Goal: Find specific page/section: Find specific page/section

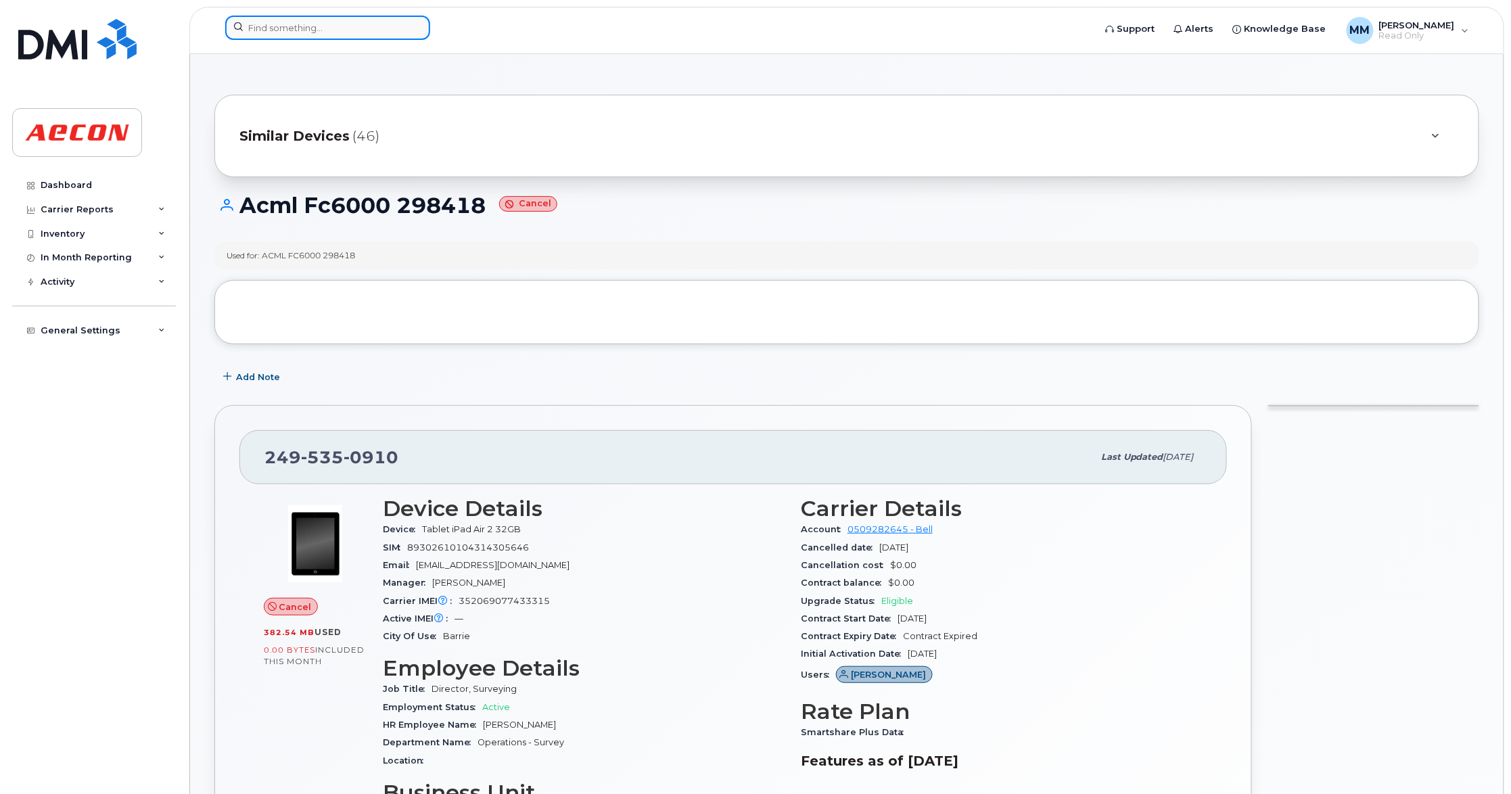
click at [327, 28] on input at bounding box center [327, 28] width 205 height 24
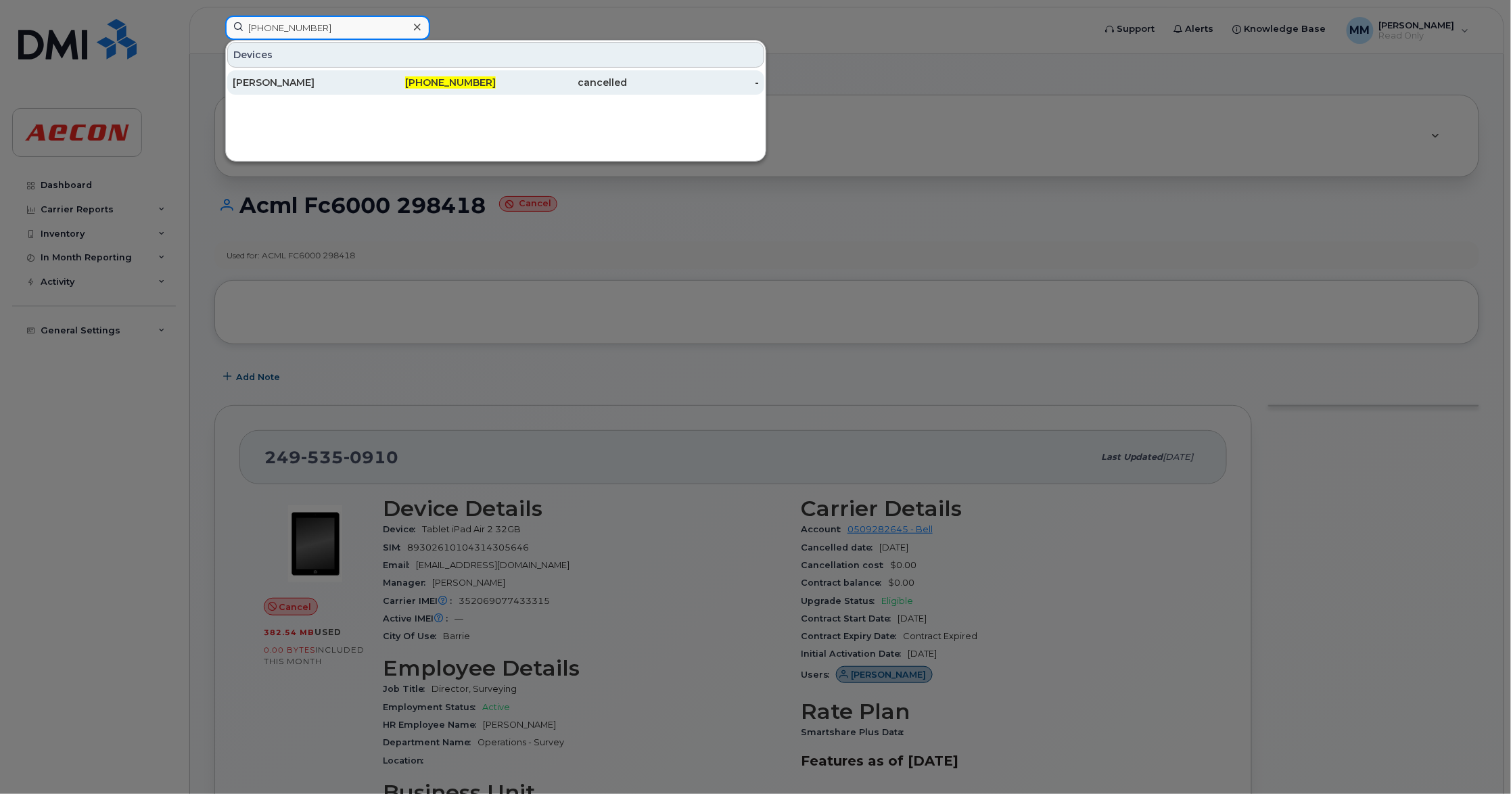
type input "647-529-3164"
click at [457, 82] on span "647-529-3164" at bounding box center [450, 82] width 91 height 12
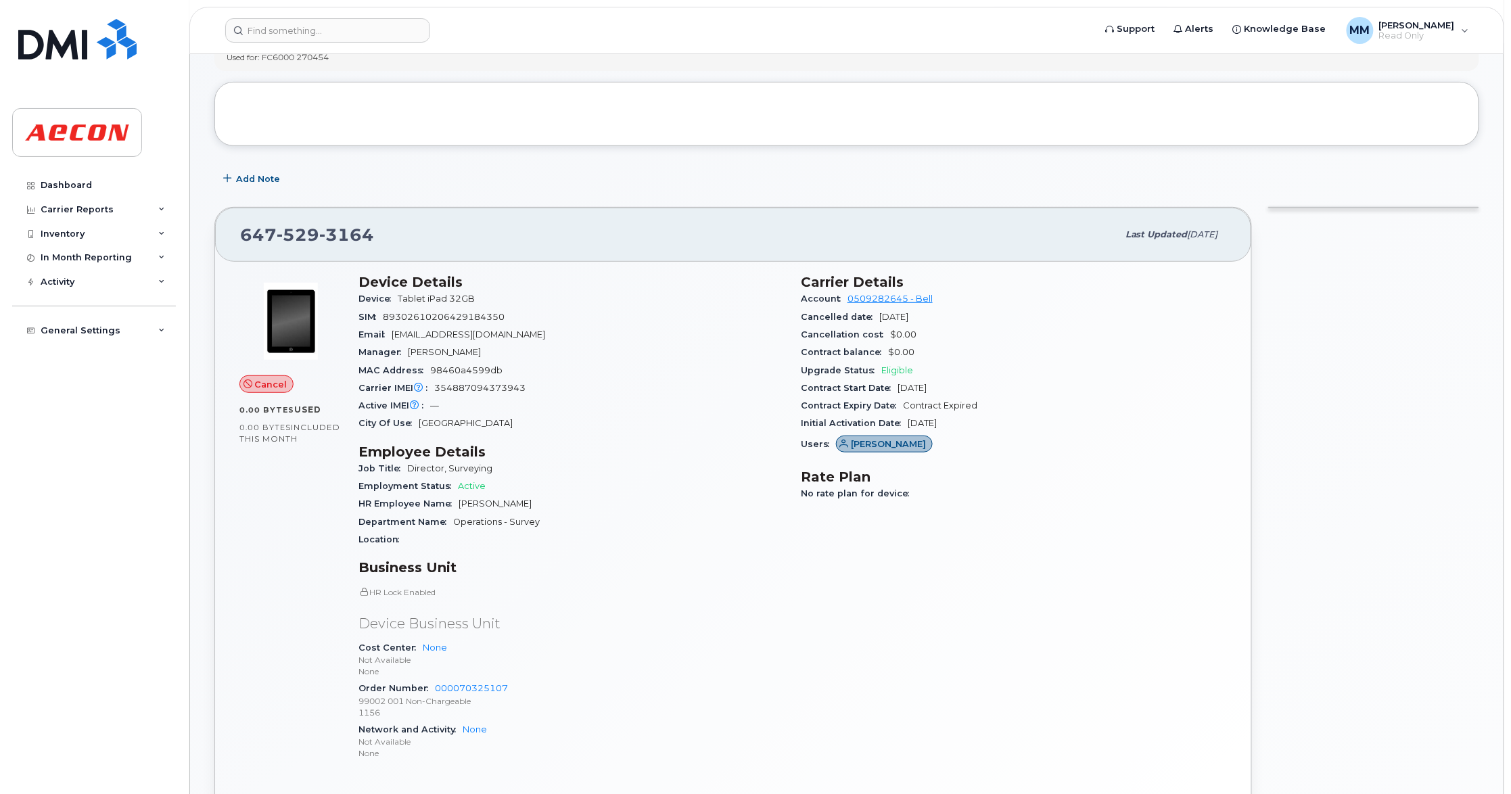
scroll to position [271, 0]
